Goal: Task Accomplishment & Management: Complete application form

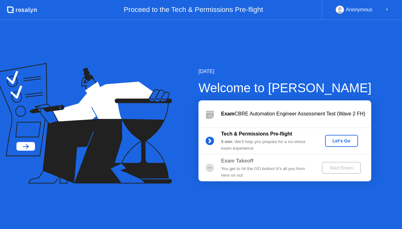
click at [341, 139] on div "Let's Go" at bounding box center [341, 140] width 28 height 5
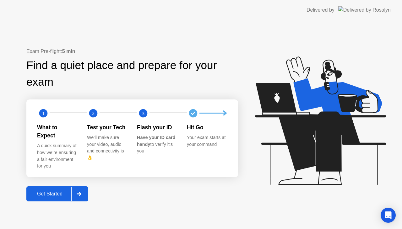
click at [61, 191] on div "Get Started" at bounding box center [49, 194] width 43 height 6
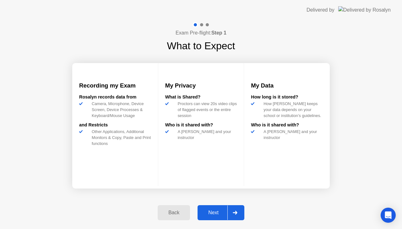
click at [209, 211] on div "Next" at bounding box center [213, 213] width 28 height 6
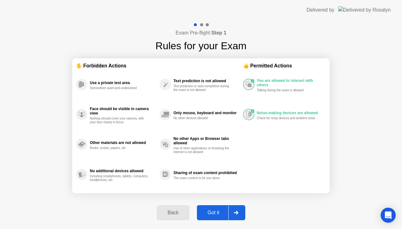
click at [209, 211] on div "Got it" at bounding box center [213, 213] width 29 height 6
select select "**********"
select select "*******"
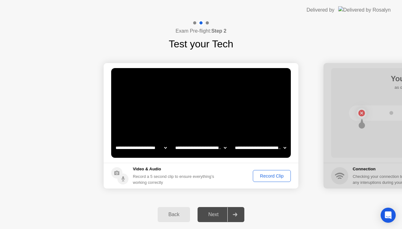
click at [259, 175] on div "Record Clip" at bounding box center [272, 175] width 34 height 5
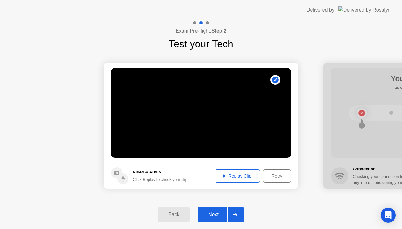
click at [218, 216] on div "Next" at bounding box center [213, 215] width 28 height 6
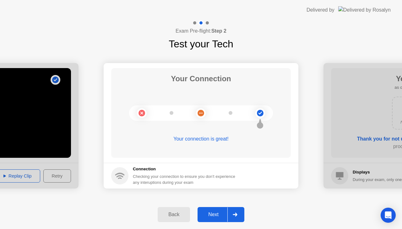
click at [218, 216] on div "Next" at bounding box center [213, 215] width 28 height 6
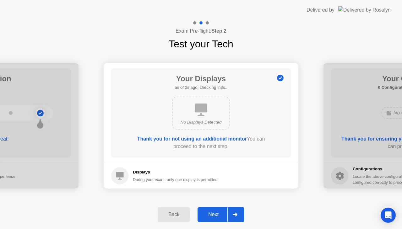
click at [214, 215] on div "Next" at bounding box center [213, 215] width 28 height 6
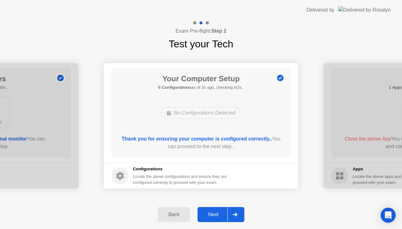
click at [215, 212] on div "Next" at bounding box center [213, 215] width 28 height 6
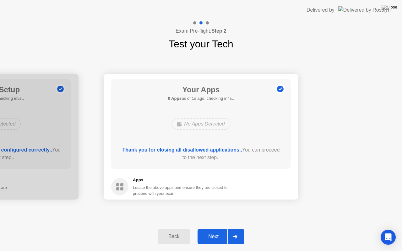
click at [213, 229] on button "Next" at bounding box center [220, 236] width 47 height 15
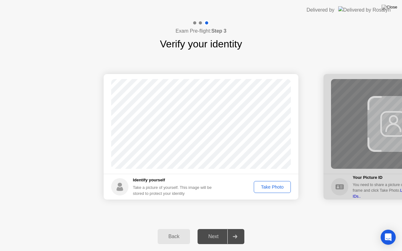
click at [269, 184] on div "Take Photo" at bounding box center [272, 186] width 33 height 5
click at [211, 229] on button "Next" at bounding box center [220, 236] width 47 height 15
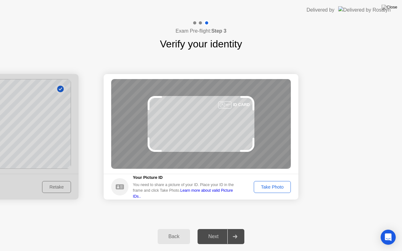
click at [275, 188] on div "Take Photo" at bounding box center [272, 186] width 33 height 5
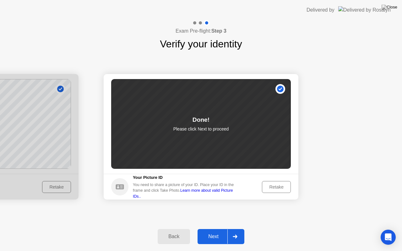
click at [211, 229] on button "Next" at bounding box center [220, 236] width 47 height 15
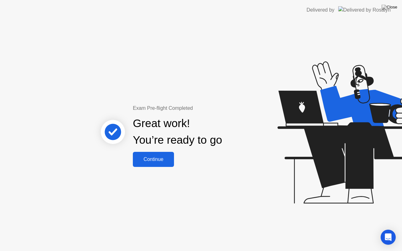
click at [157, 160] on div "Continue" at bounding box center [153, 160] width 37 height 6
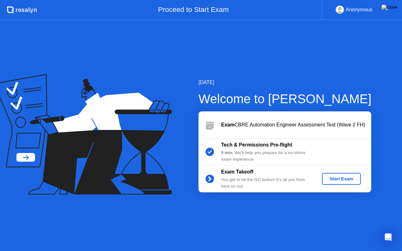
click at [335, 178] on div "Start Exam" at bounding box center [341, 178] width 34 height 5
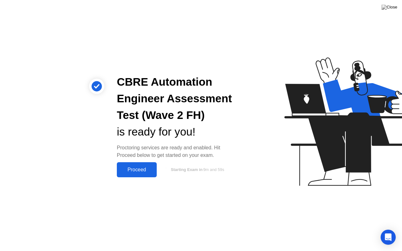
click at [148, 169] on div "Proceed" at bounding box center [137, 170] width 36 height 6
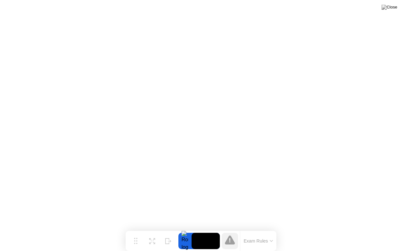
click at [269, 229] on button "Exam Rules" at bounding box center [258, 241] width 33 height 6
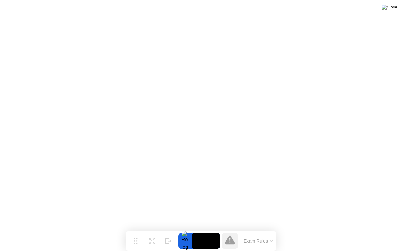
click at [394, 7] on img at bounding box center [389, 7] width 16 height 5
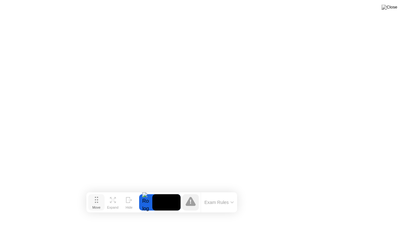
drag, startPoint x: 137, startPoint y: 241, endPoint x: 98, endPoint y: 203, distance: 55.0
click at [98, 203] on button "Move" at bounding box center [96, 202] width 16 height 16
click at [393, 6] on img at bounding box center [389, 7] width 16 height 5
